Goal: Task Accomplishment & Management: Use online tool/utility

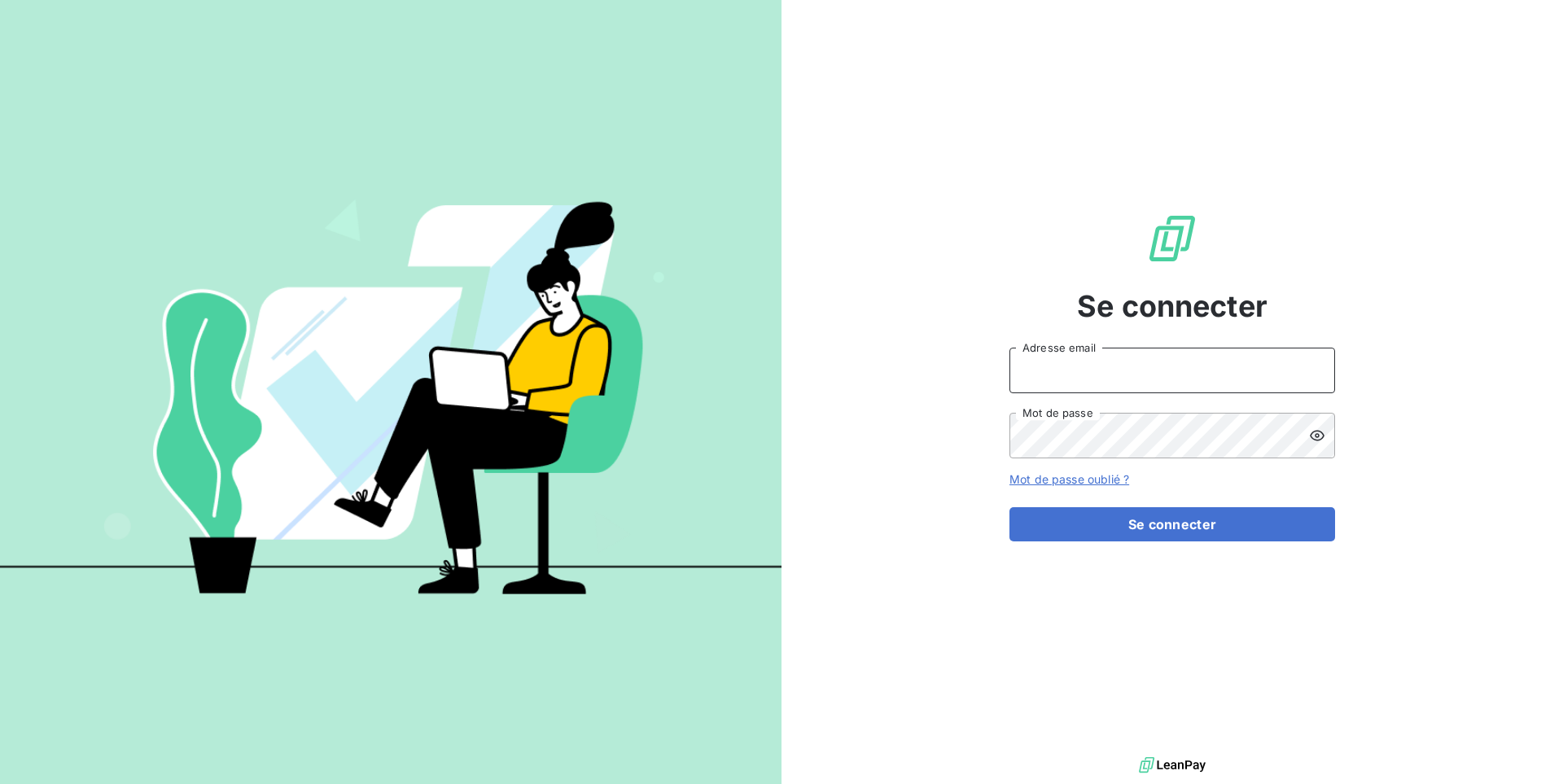
click at [1072, 362] on input "Adresse email" at bounding box center [1172, 371] width 326 height 45
paste input "graitecpoland"
type input "admin@graitecpoland"
click at [1009, 507] on button "Se connecter" at bounding box center [1172, 524] width 326 height 35
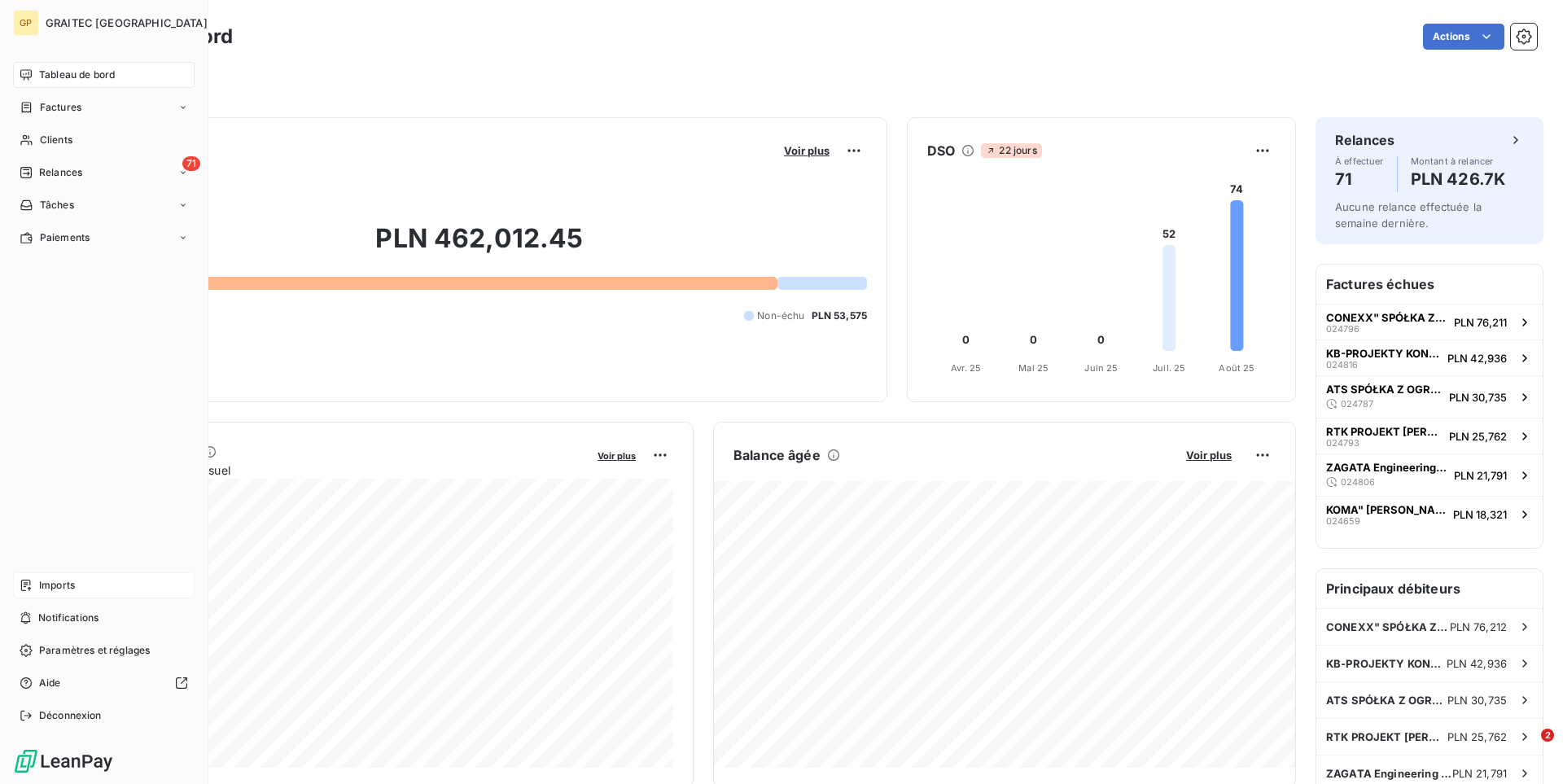
click at [39, 587] on span "Imports" at bounding box center [56, 584] width 36 height 14
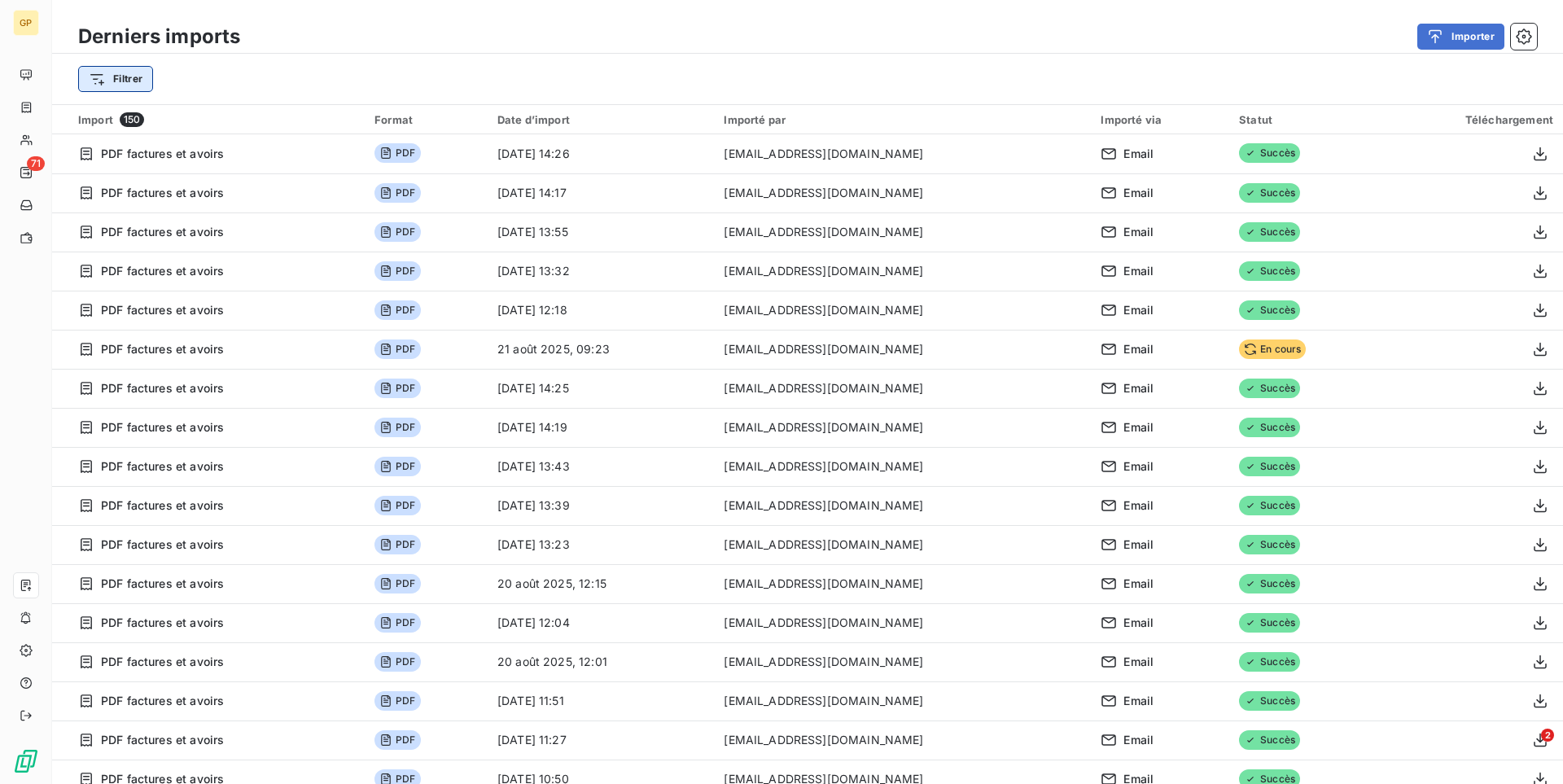
click at [125, 72] on html "GP 71 Derniers imports Importer Filtrer Import 150 Format Date d’import Importé…" at bounding box center [781, 392] width 1563 height 784
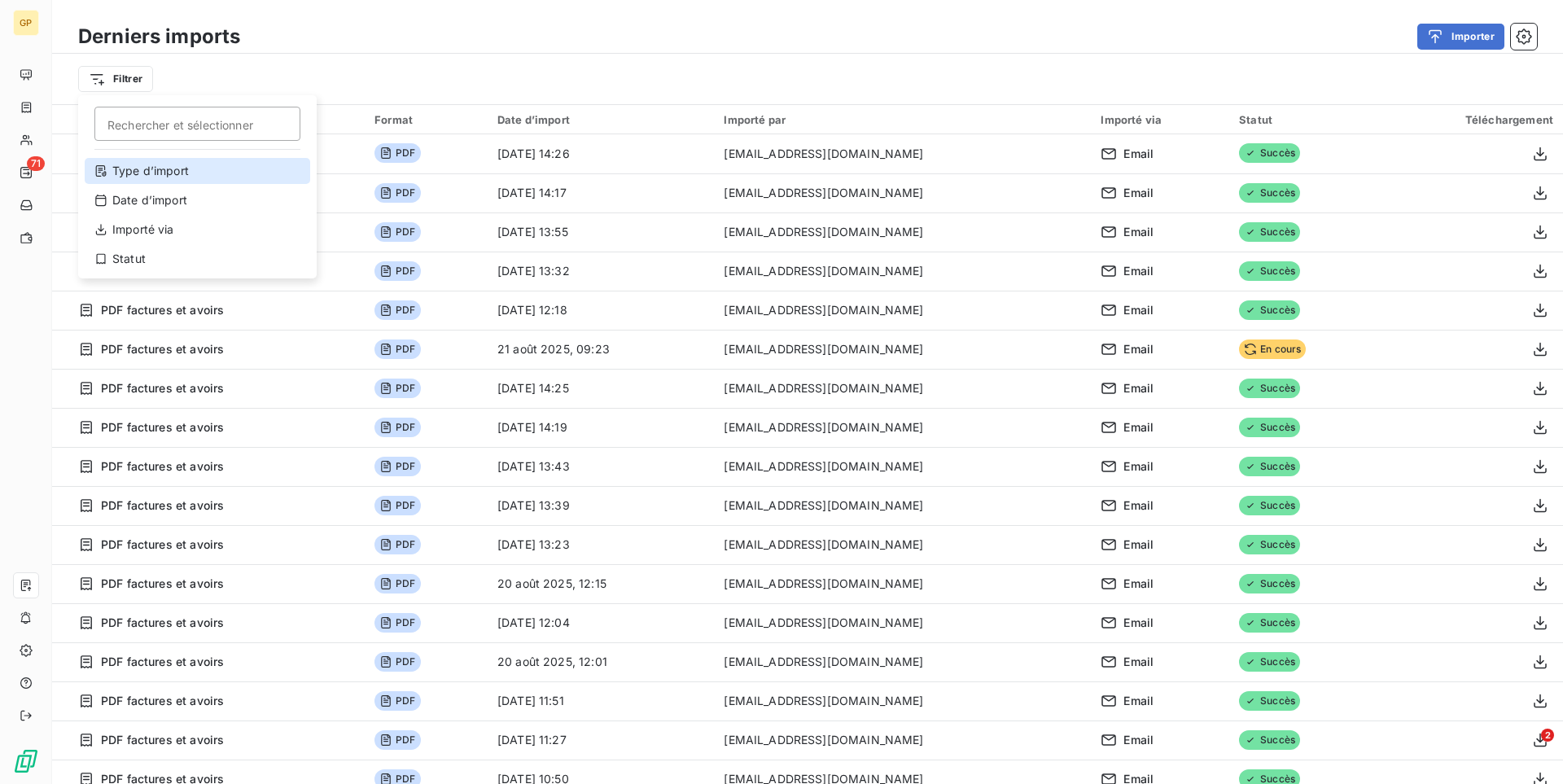
click at [158, 171] on div "Type d’import" at bounding box center [197, 170] width 226 height 26
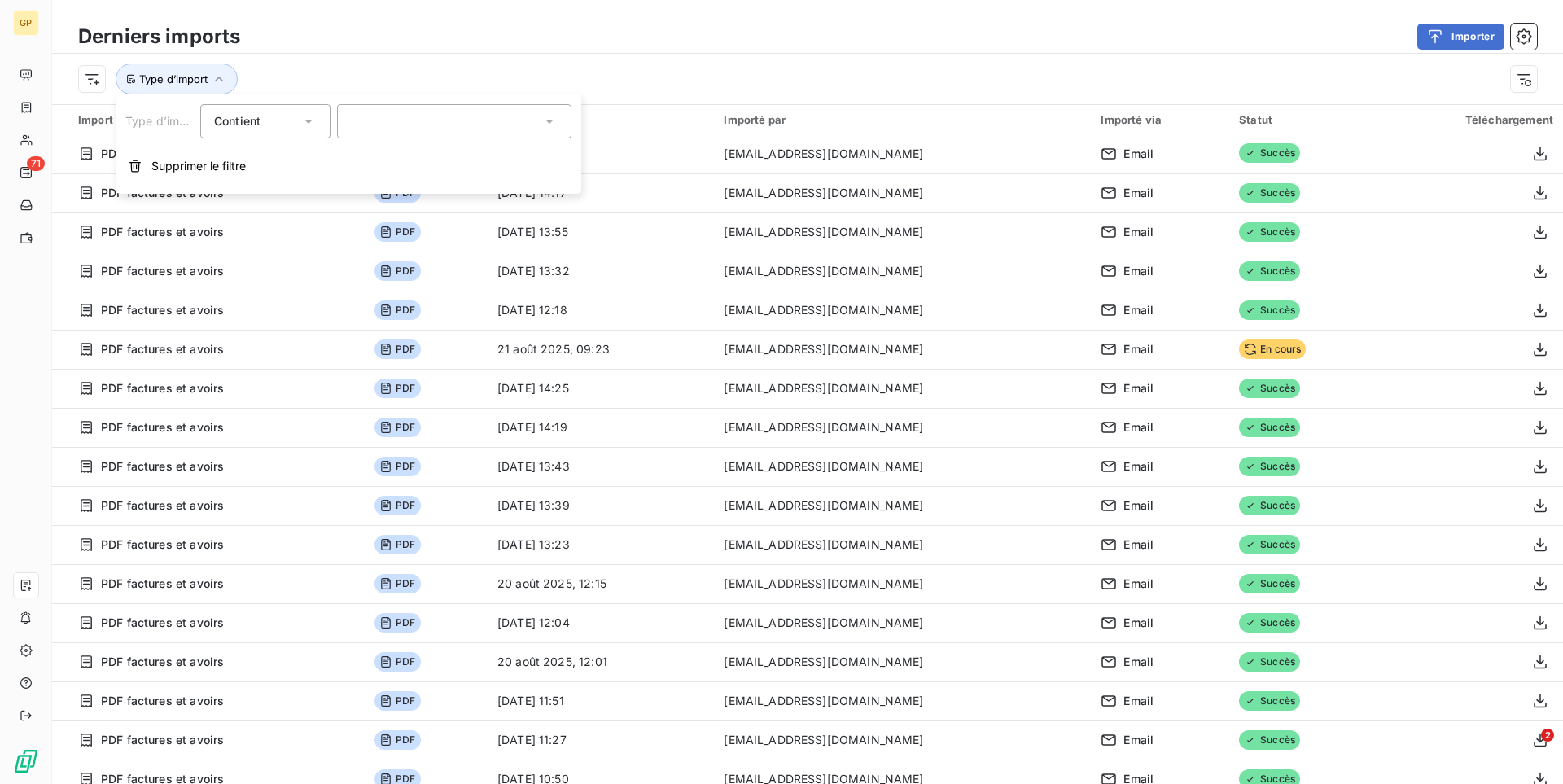
click at [361, 124] on div at bounding box center [454, 121] width 234 height 35
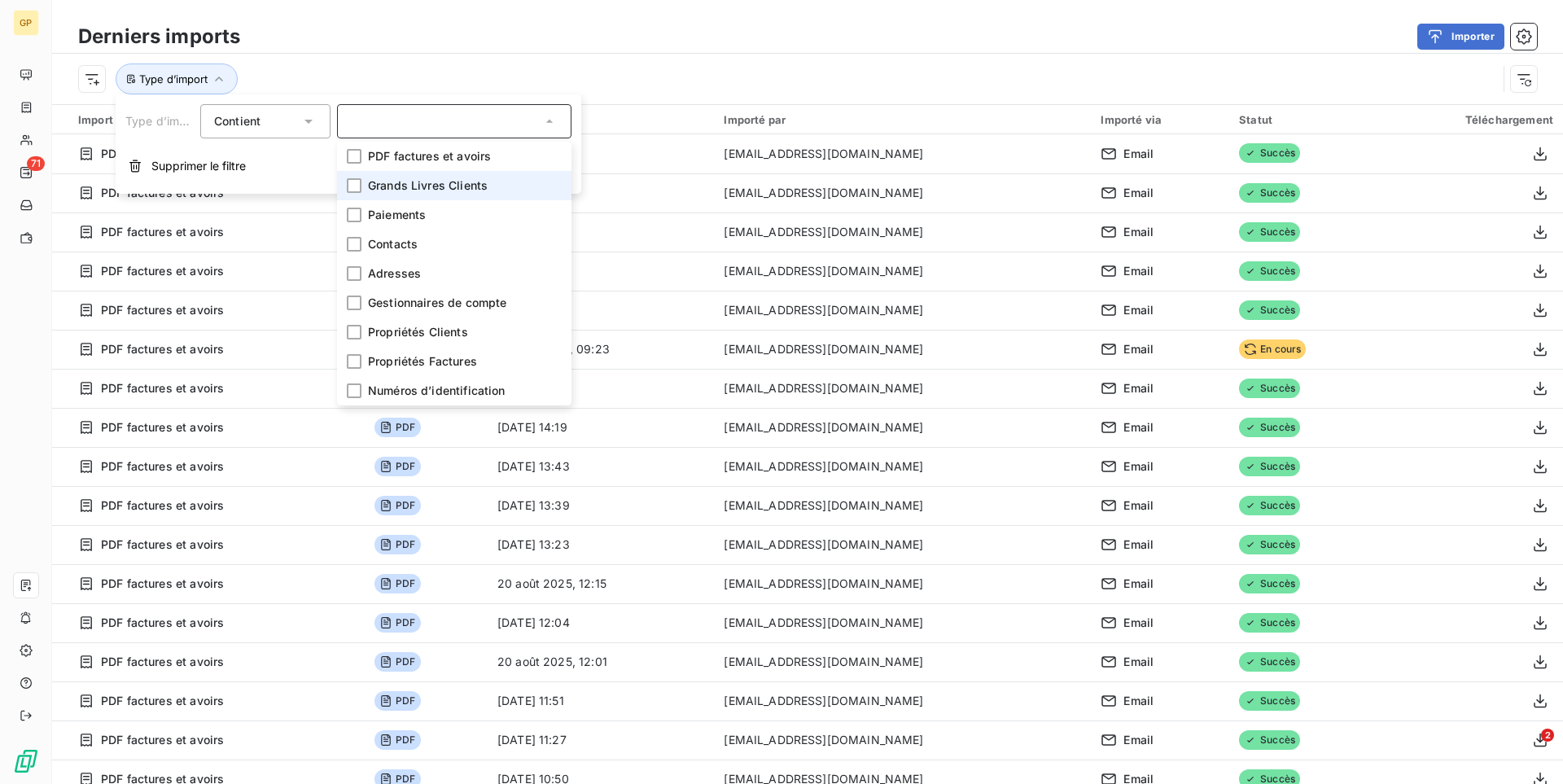
click at [386, 180] on span "Grands Livres Clients" at bounding box center [428, 185] width 120 height 16
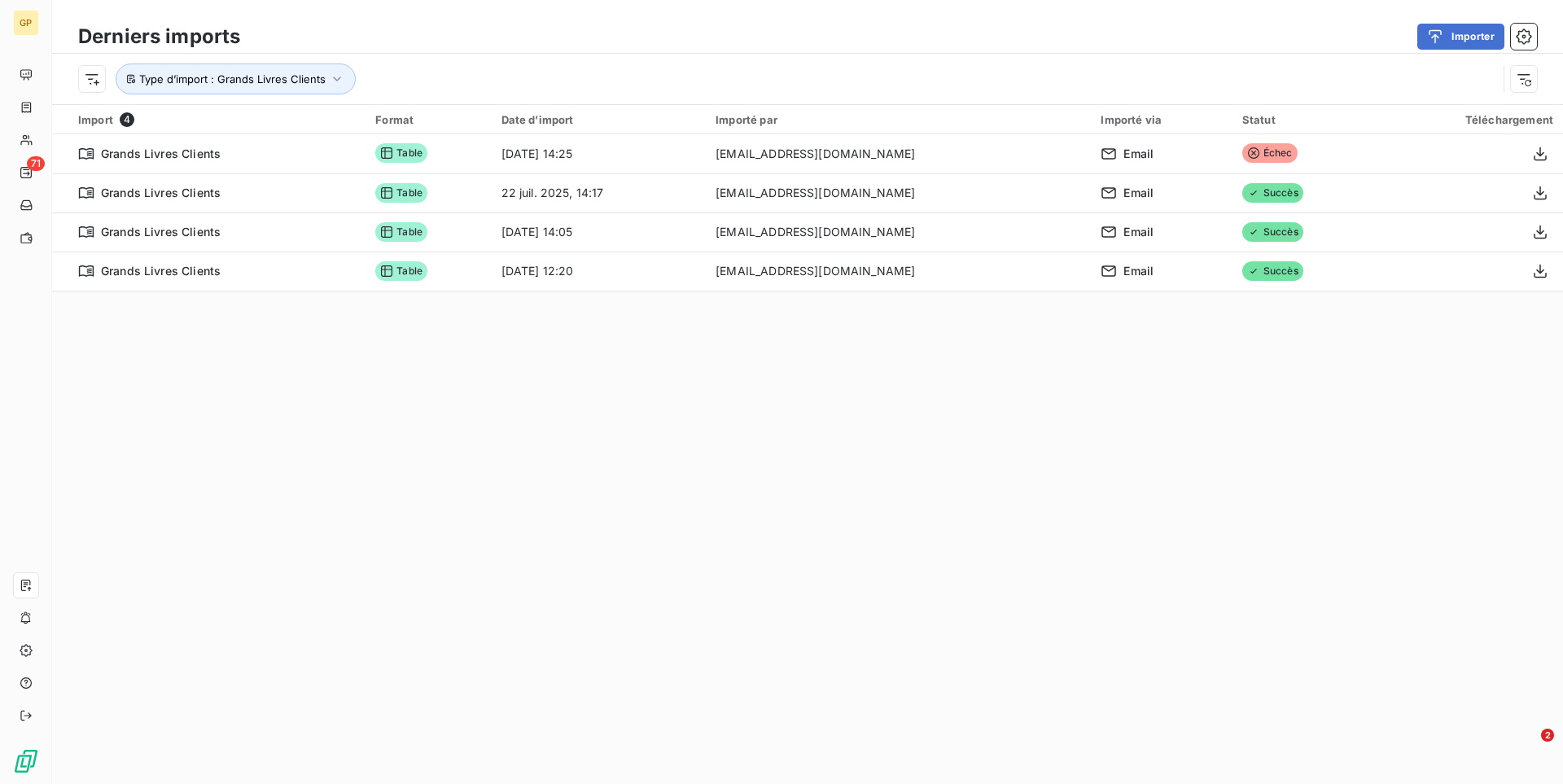
click at [724, 43] on div "Importer" at bounding box center [898, 36] width 1277 height 26
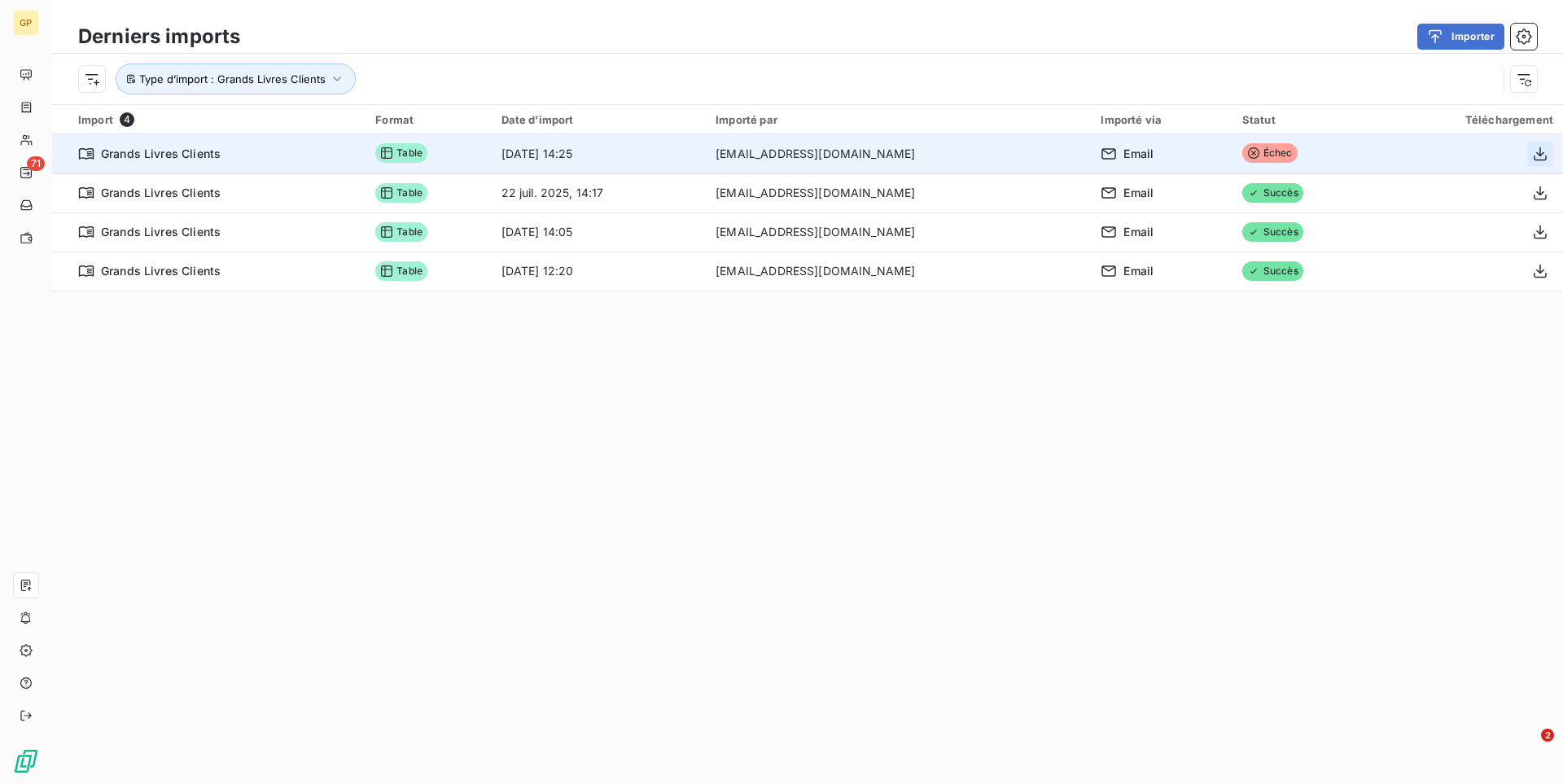
click at [1539, 155] on icon "button" at bounding box center [1539, 153] width 13 height 13
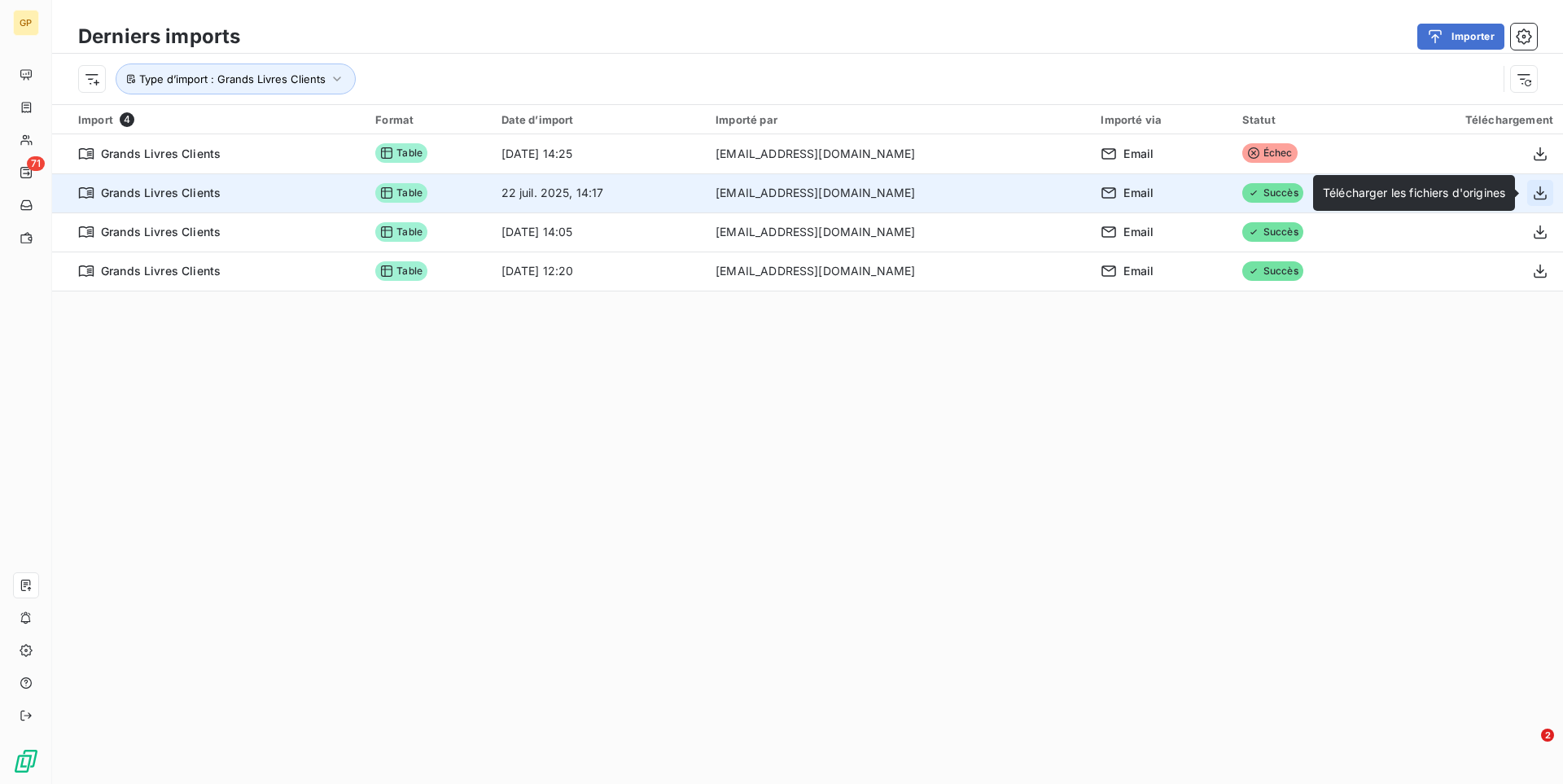
click at [1538, 189] on icon "button" at bounding box center [1540, 192] width 16 height 16
